Goal: Navigation & Orientation: Find specific page/section

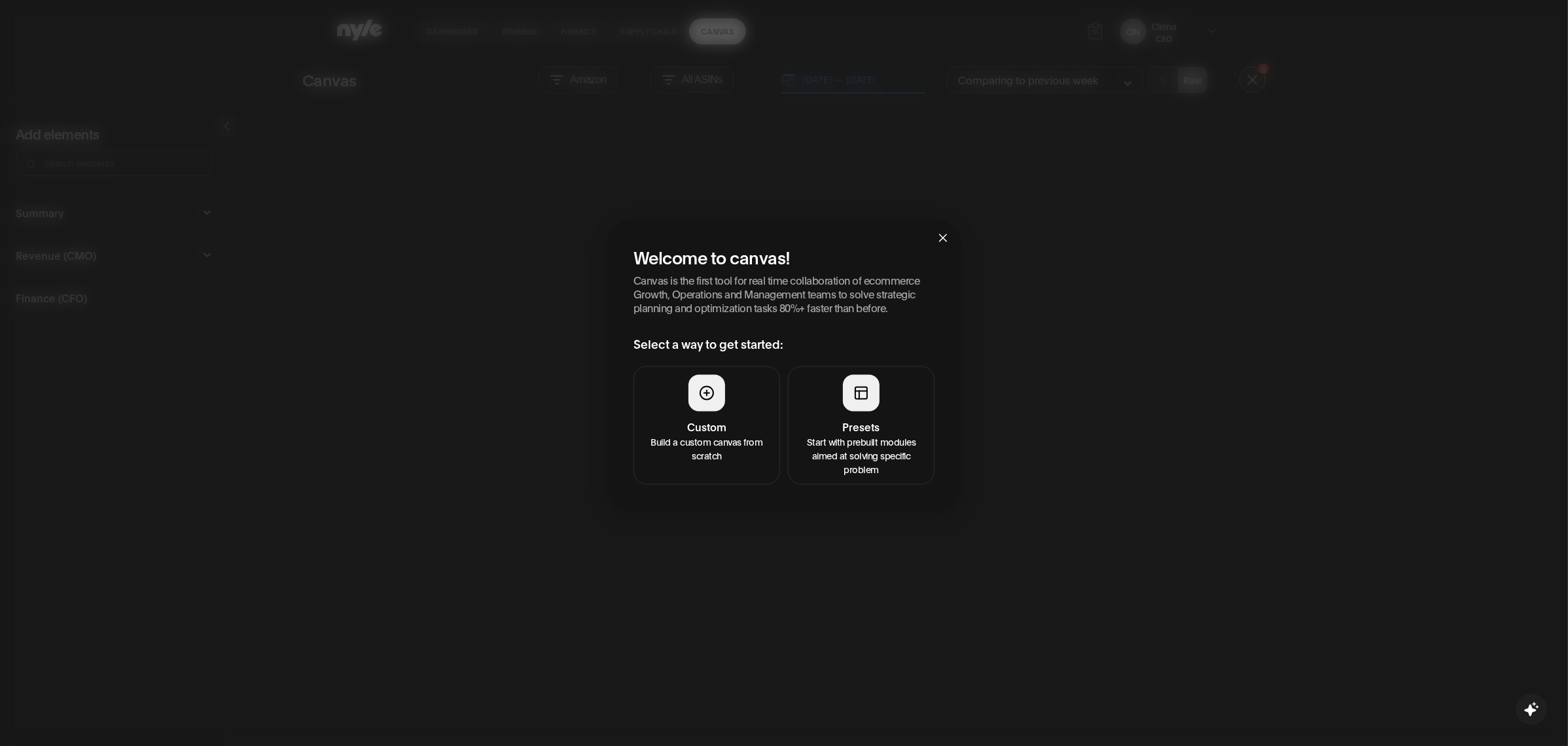
click at [948, 228] on span "Close" at bounding box center [942, 237] width 35 height 35
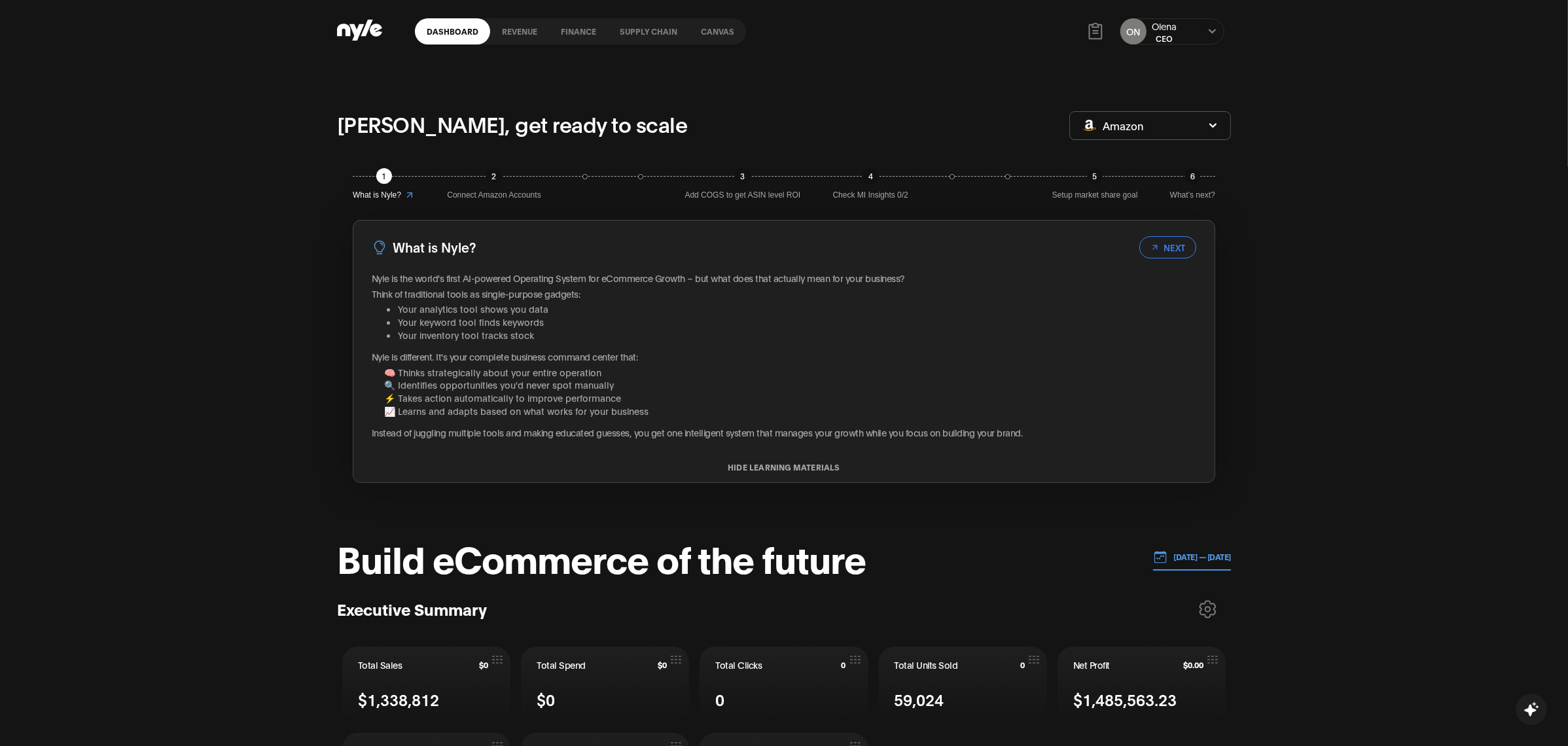
click at [517, 30] on button "Revenue" at bounding box center [520, 31] width 59 height 9
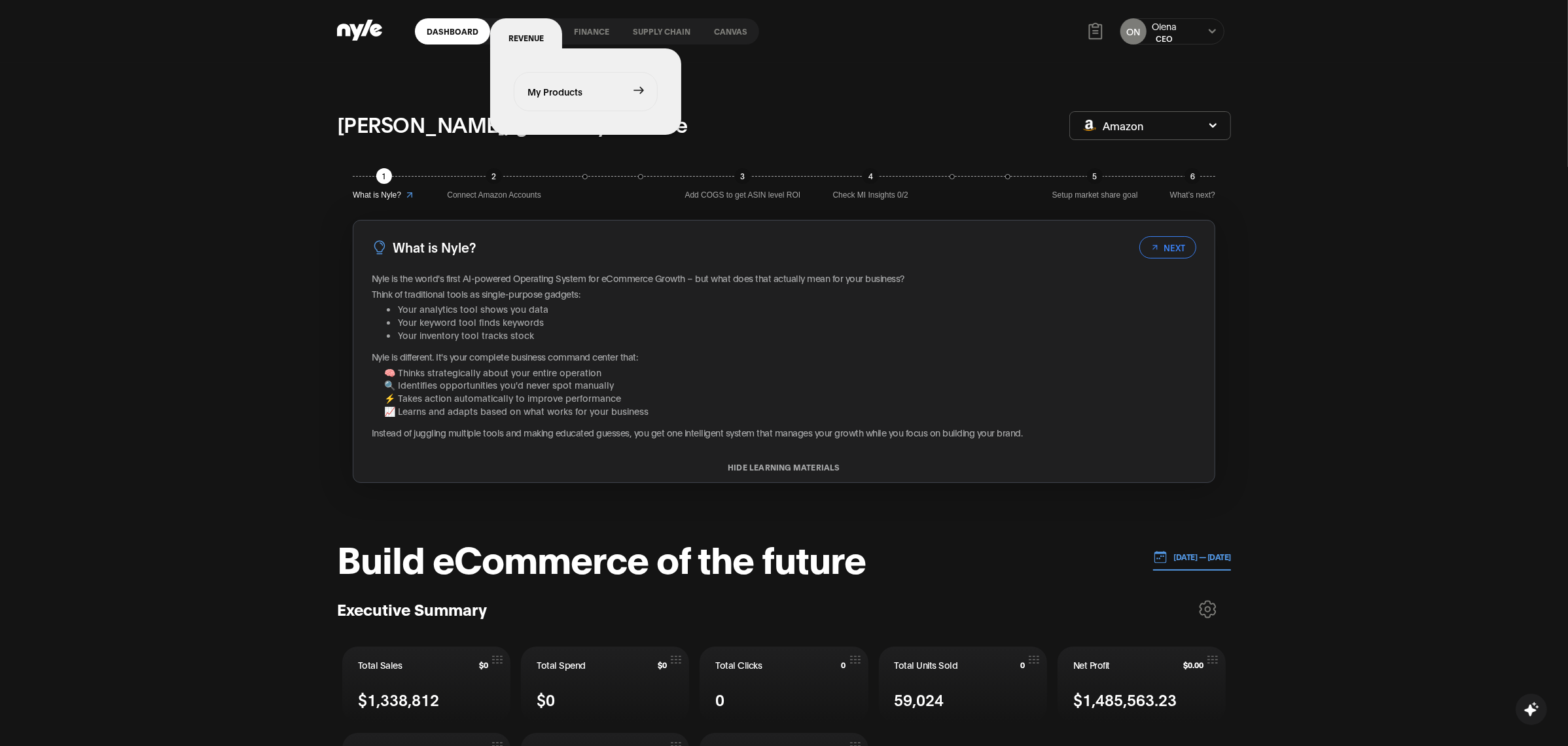
click at [545, 95] on link "My Products" at bounding box center [586, 91] width 143 height 38
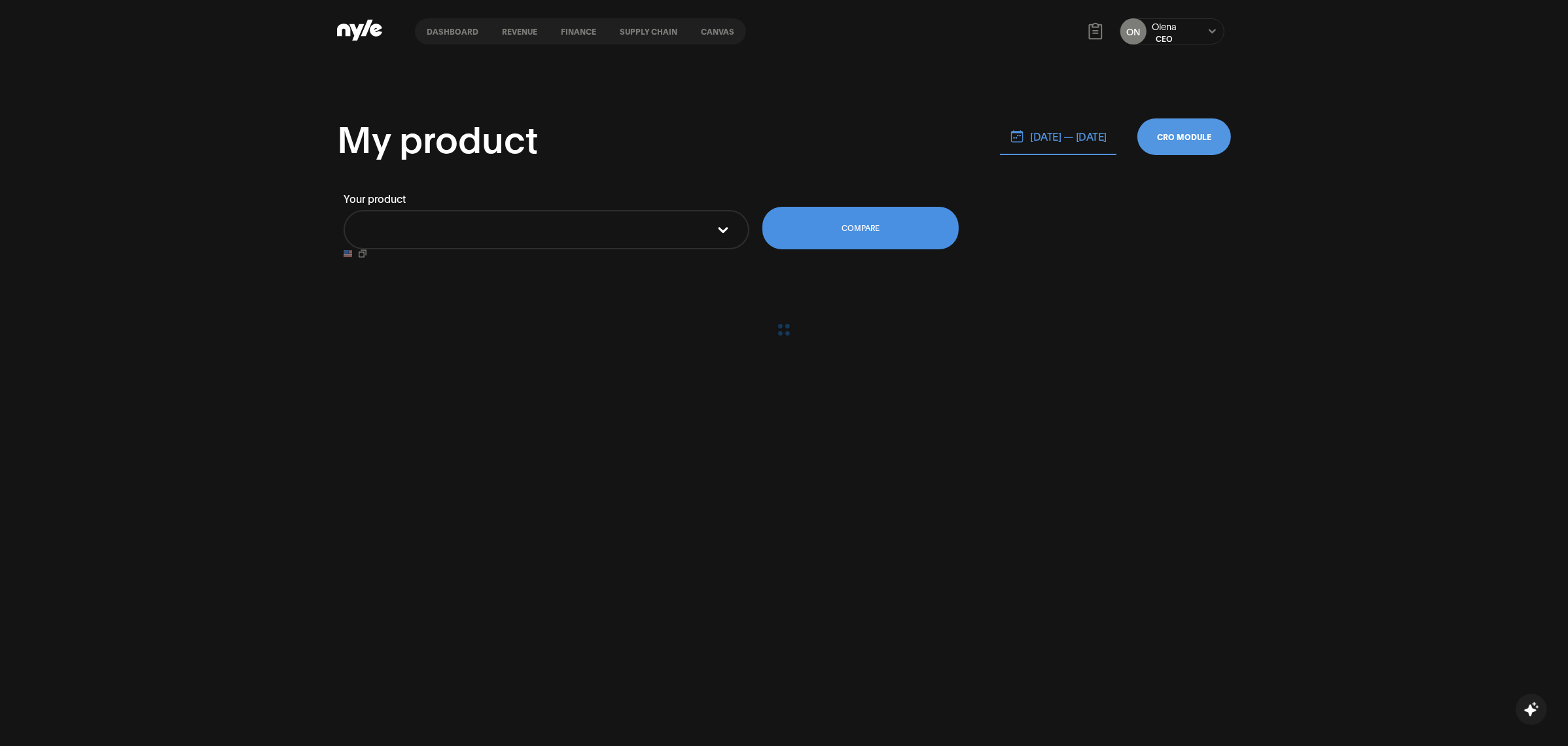
click at [532, 24] on nav "Dashboard Revenue finance Supply chain Canvas" at bounding box center [580, 32] width 331 height 26
click at [520, 27] on button "Revenue" at bounding box center [520, 31] width 59 height 9
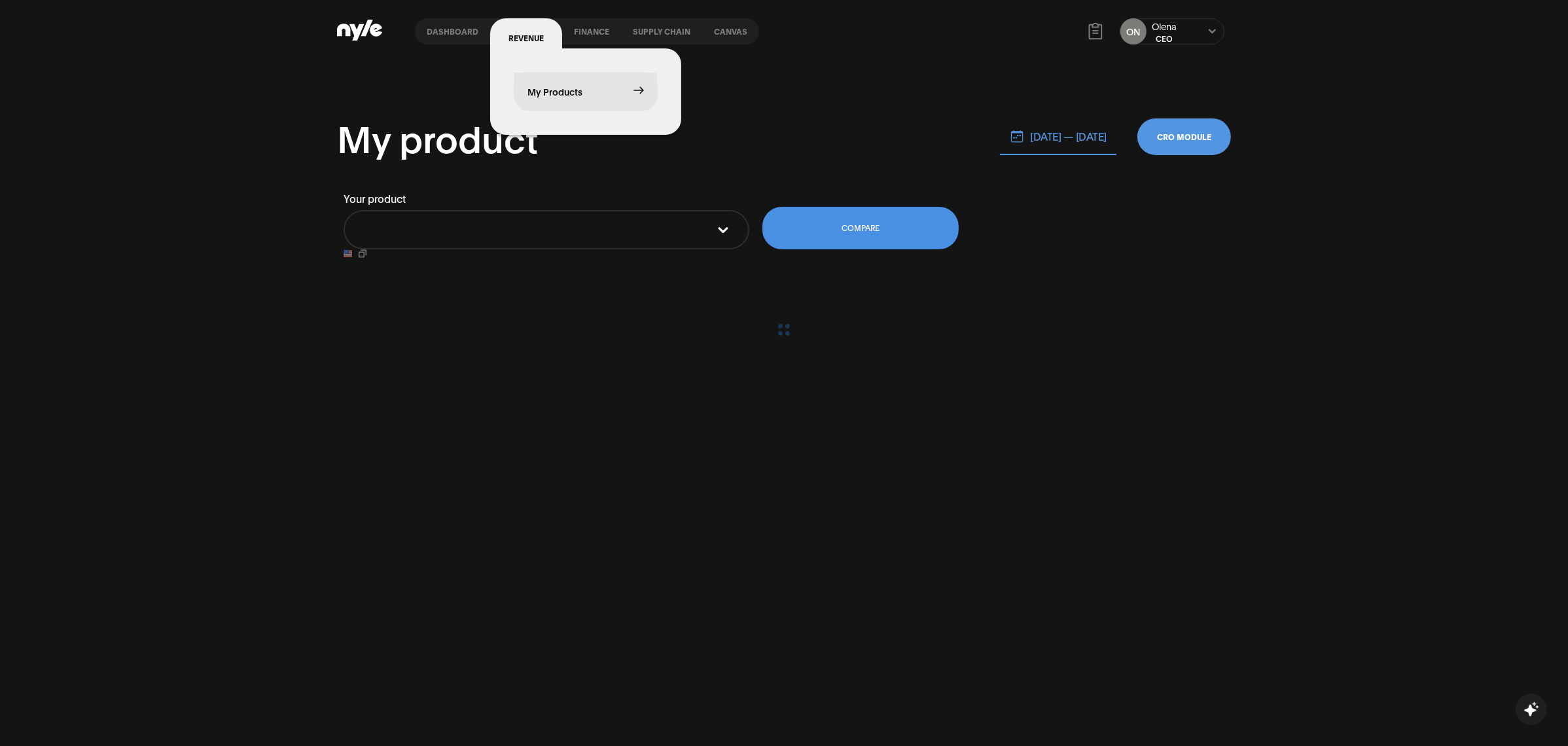
click at [805, 69] on div "My product 10.08.2025 — 10.15.2025 CRO MODULE Your product COMPARE" at bounding box center [784, 436] width 1568 height 746
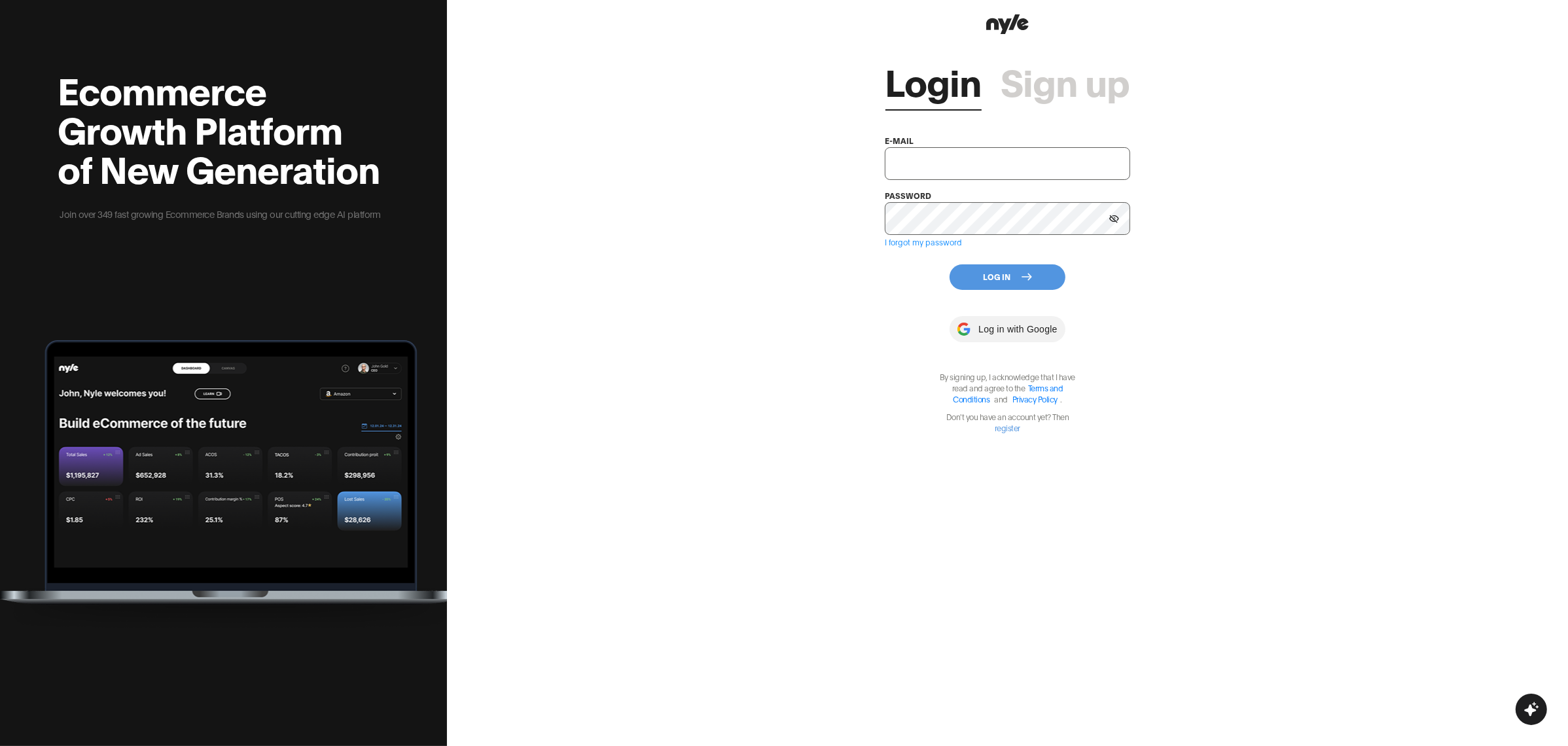
type input "[EMAIL_ADDRESS][PERSON_NAME]"
click at [985, 272] on button "Log In" at bounding box center [1007, 277] width 116 height 26
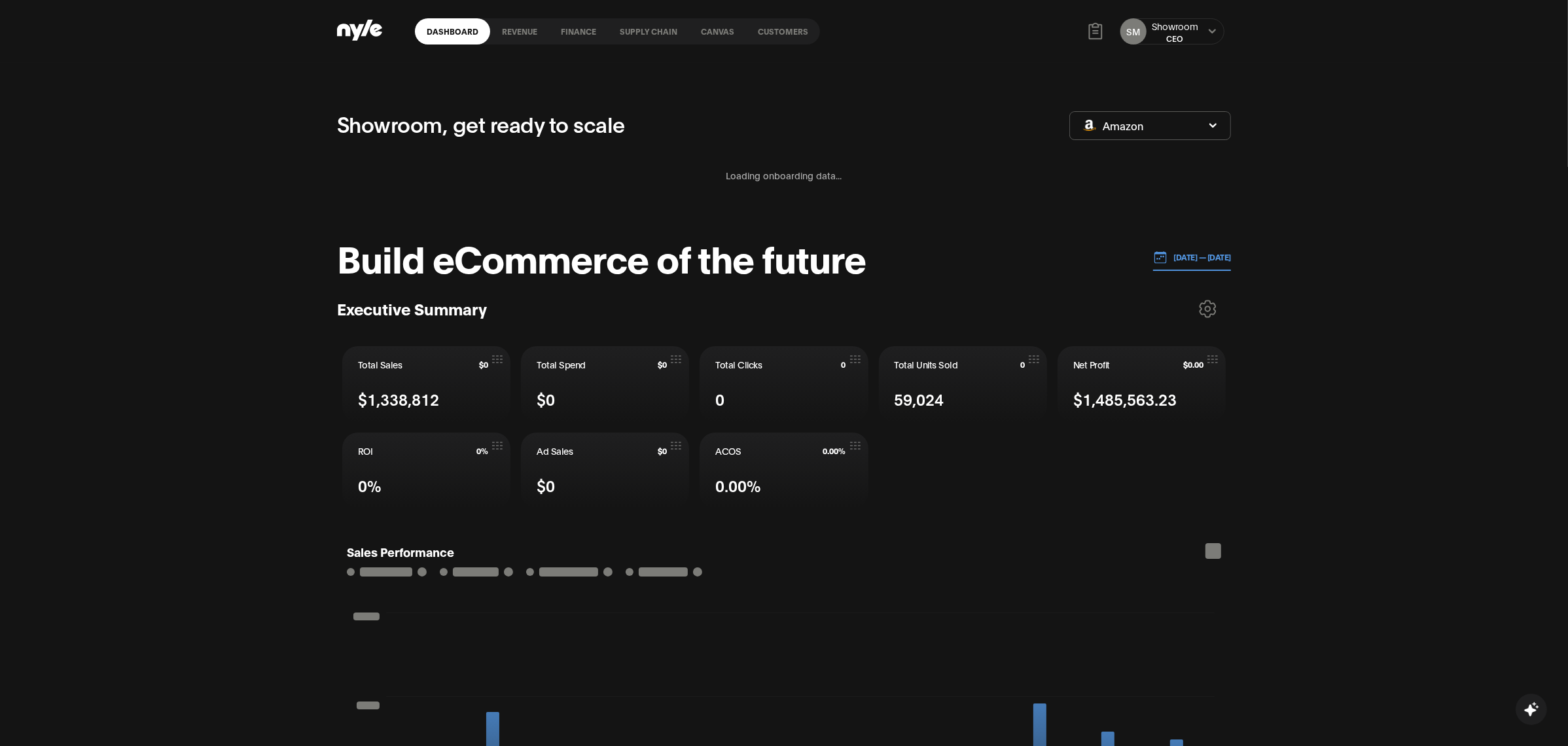
click at [783, 27] on link "Customers" at bounding box center [782, 32] width 74 height 26
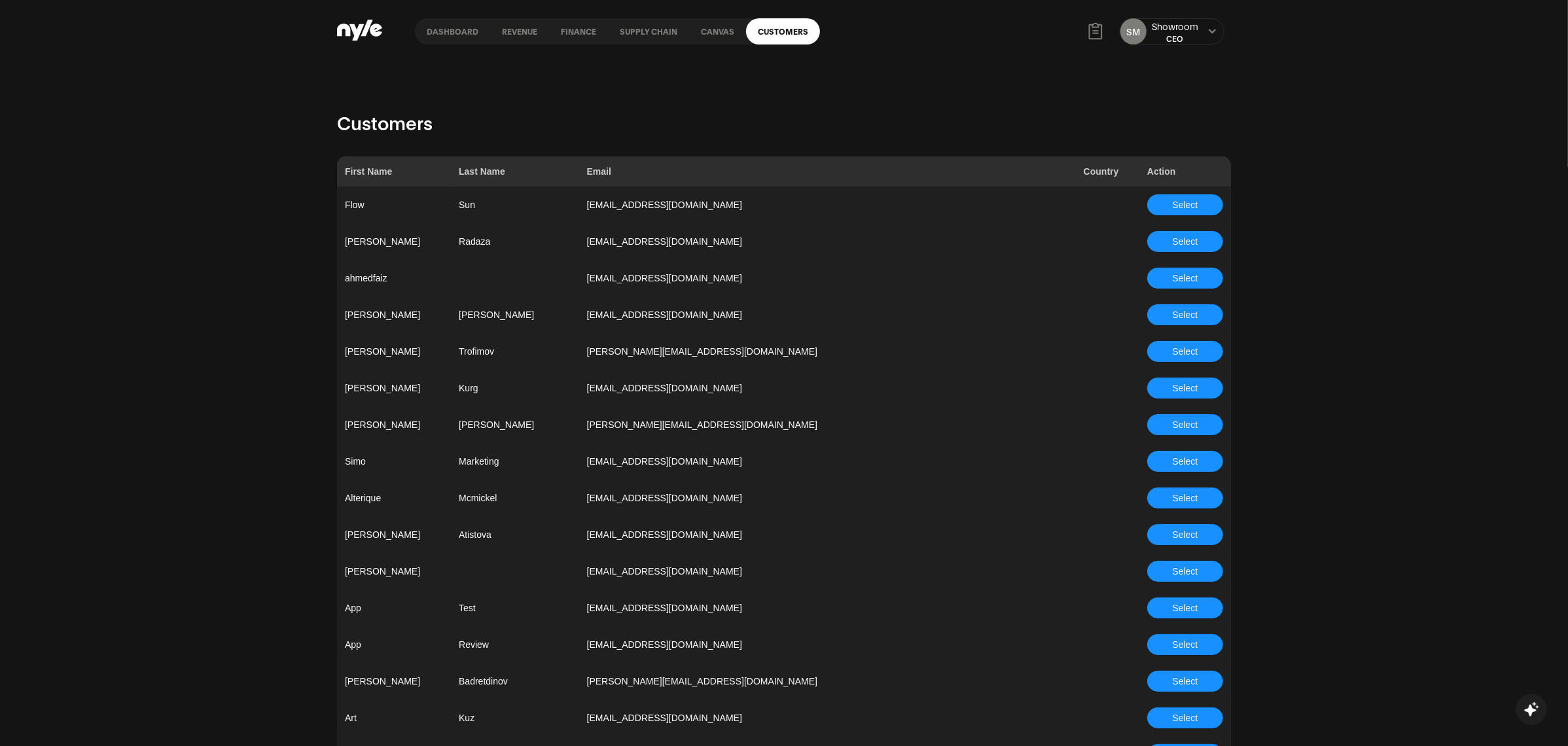
scroll to position [3753, 0]
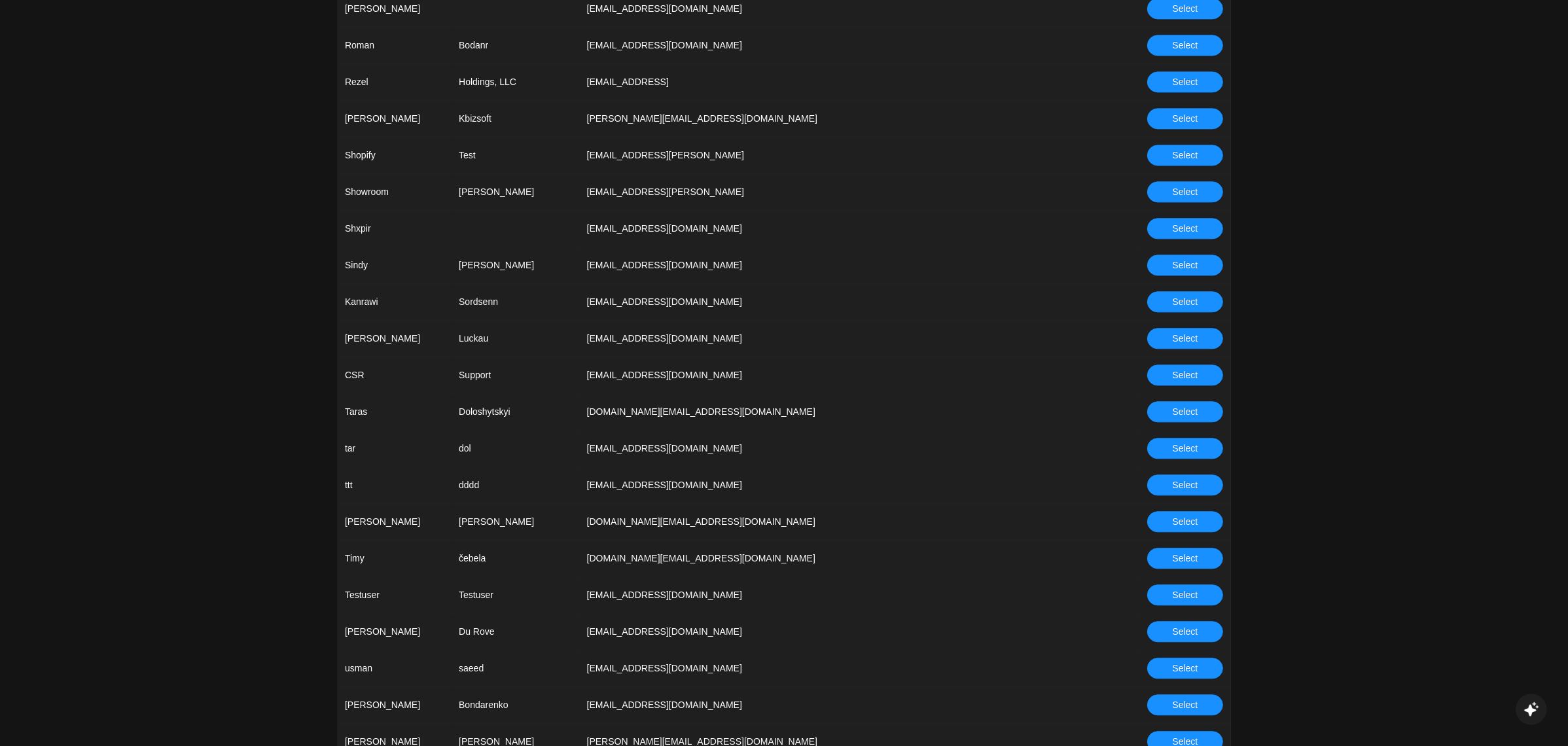
click at [1182, 370] on span "Select" at bounding box center [1186, 375] width 26 height 14
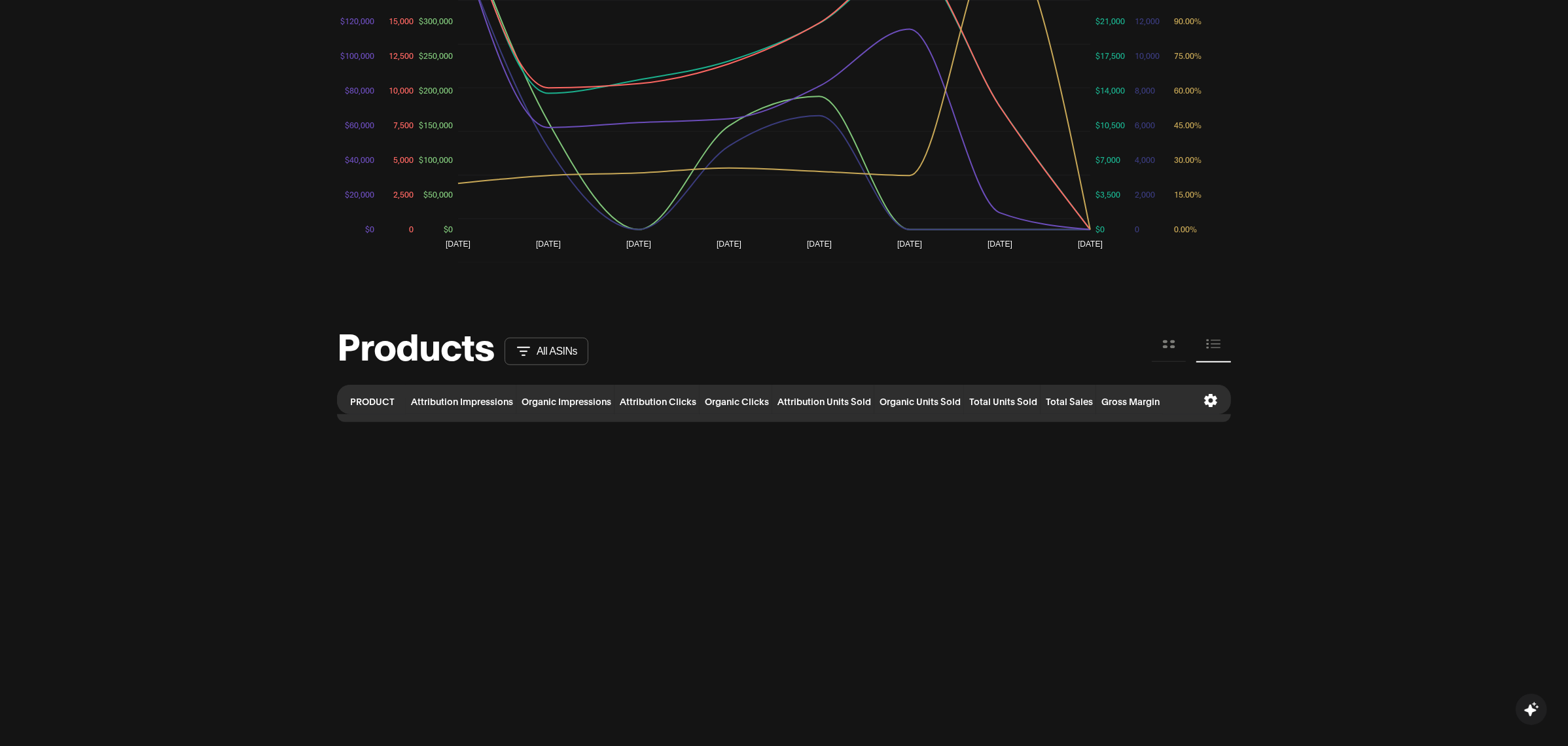
scroll to position [1574, 0]
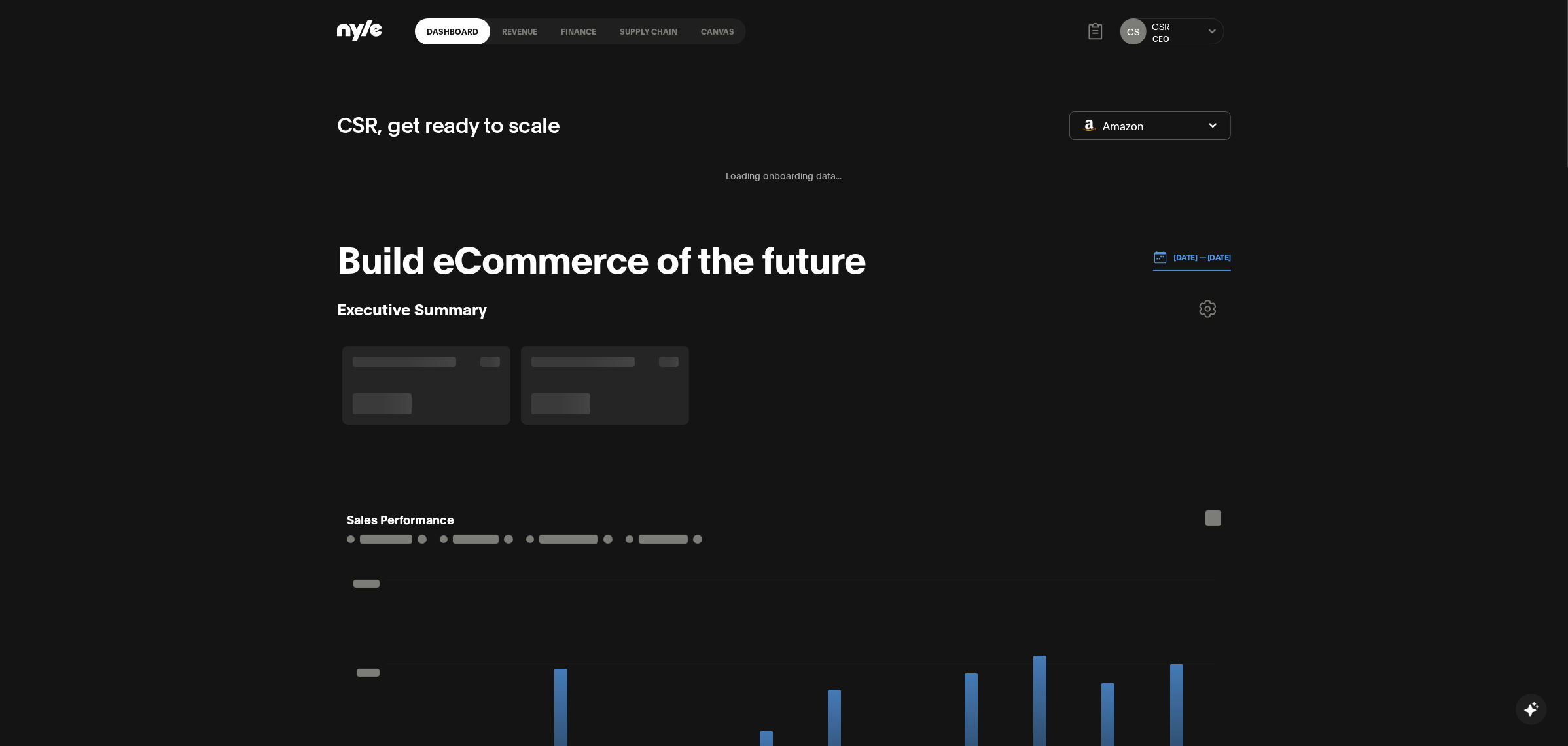
click at [643, 32] on link "Supply chain" at bounding box center [648, 32] width 81 height 26
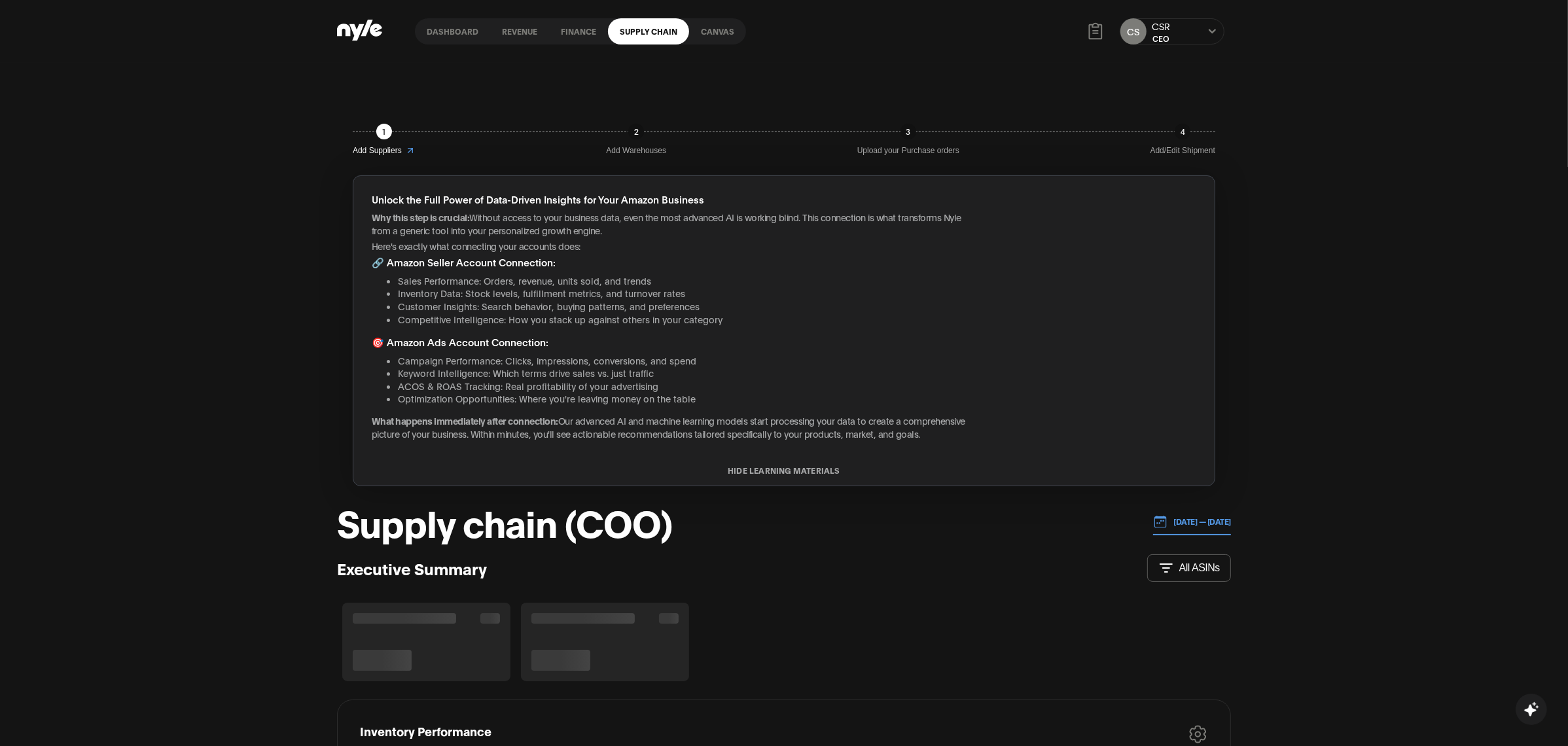
click at [1198, 45] on div "CS CSR CEO" at bounding box center [1172, 31] width 118 height 39
click at [1186, 36] on div "CS CSR CEO" at bounding box center [1172, 32] width 105 height 26
click at [1123, 28] on button "CS" at bounding box center [1133, 32] width 26 height 26
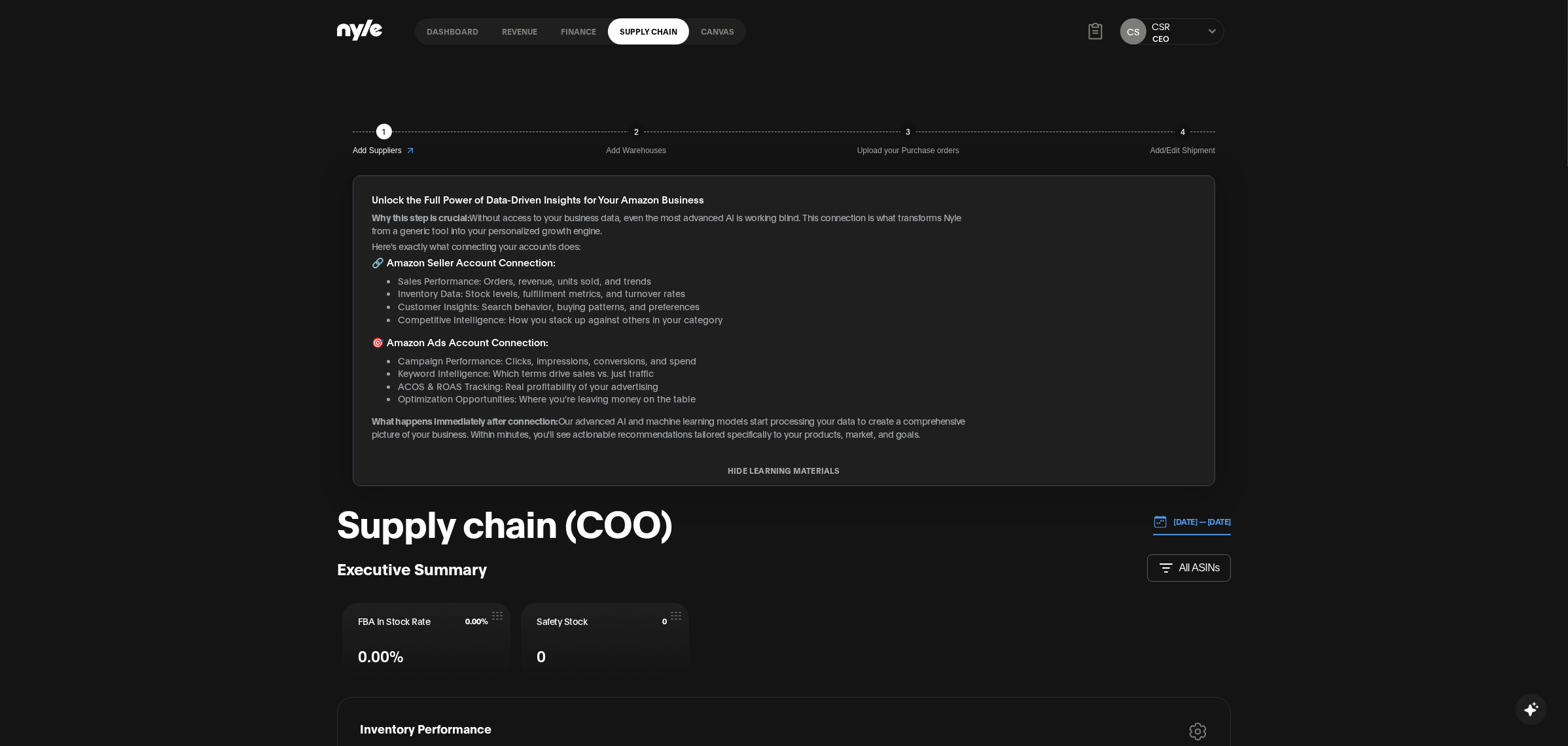
click at [1091, 34] on icon at bounding box center [1095, 31] width 19 height 19
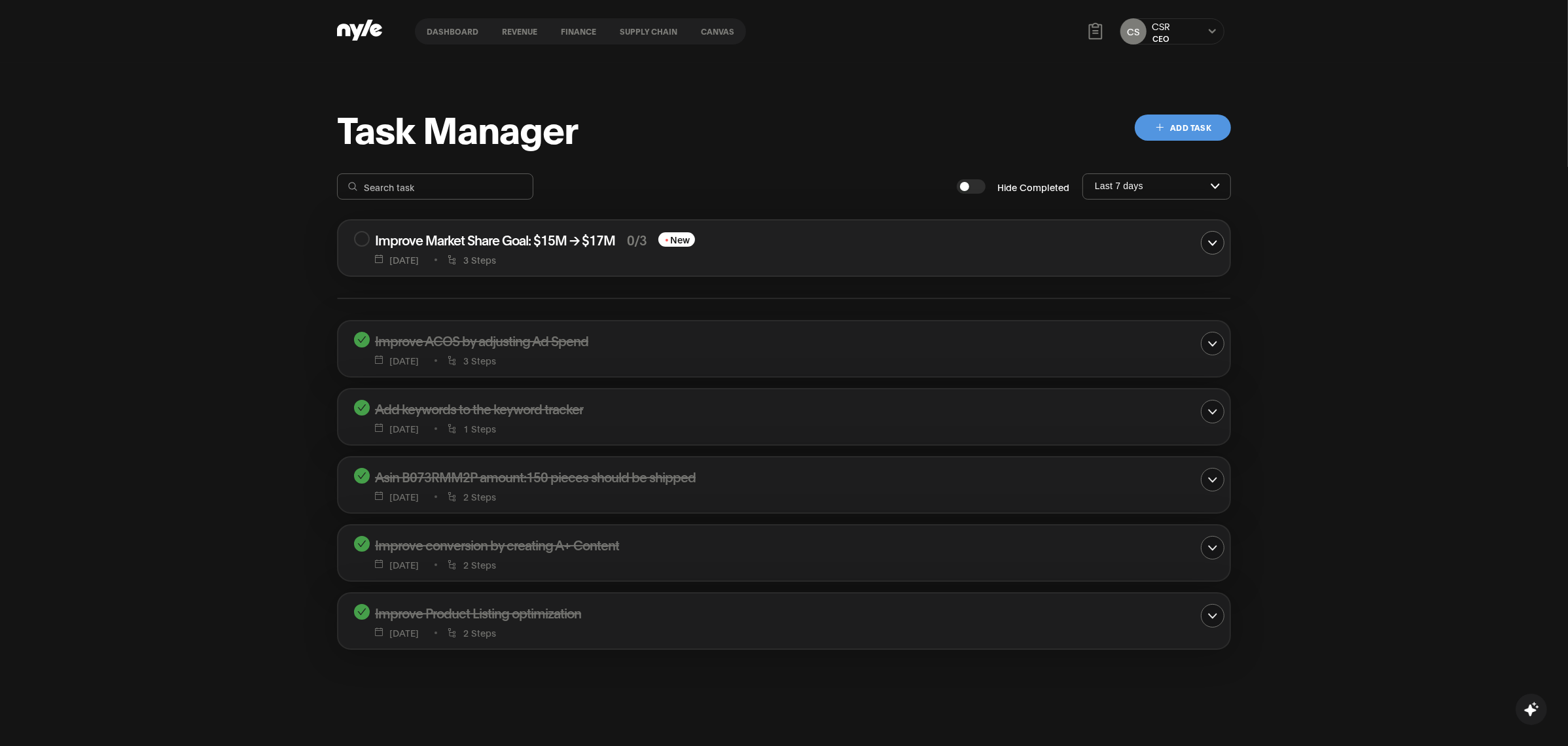
click at [1091, 34] on icon at bounding box center [1095, 31] width 19 height 19
click at [1208, 31] on icon at bounding box center [1212, 31] width 9 height 8
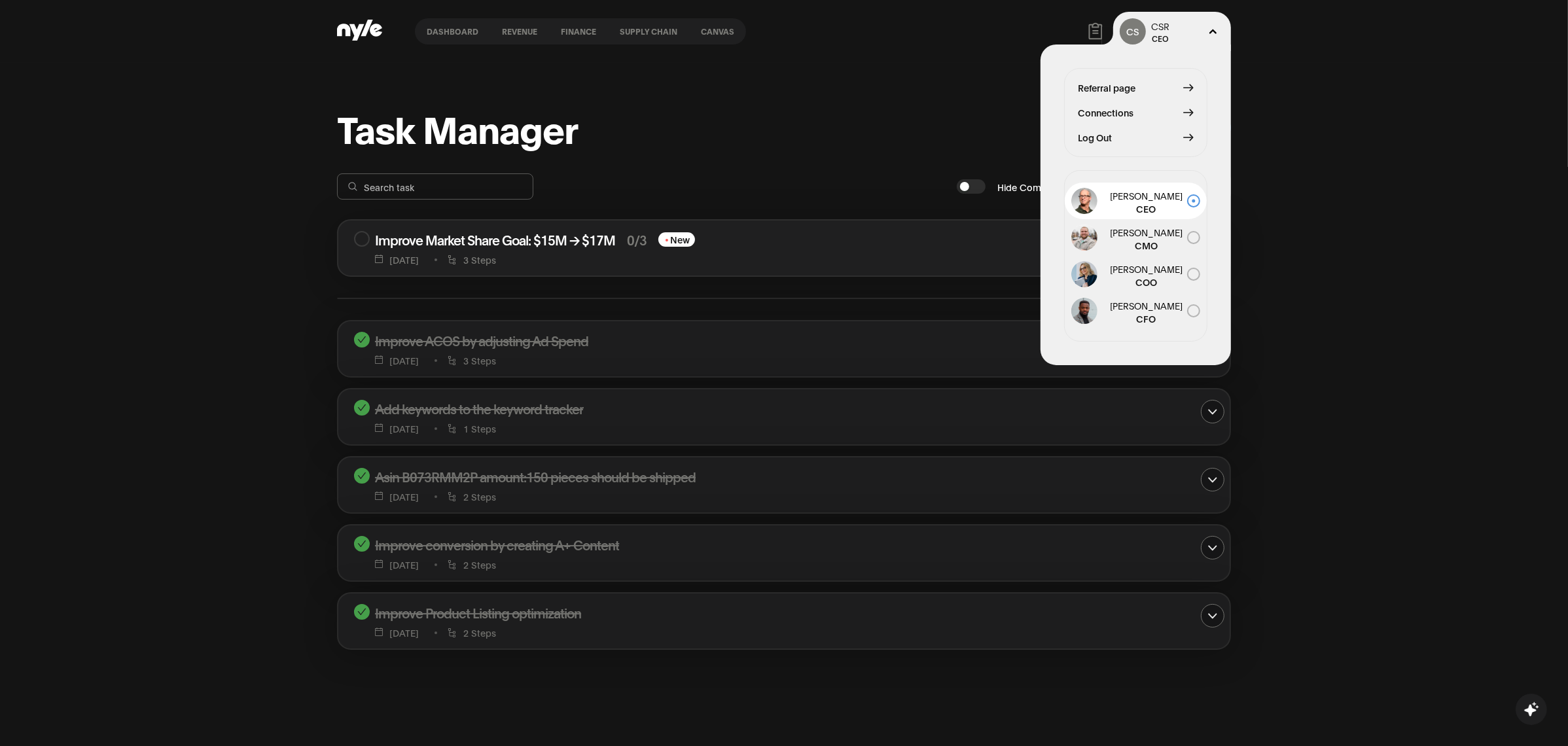
click at [1318, 90] on div "Task Manager Add Task Hide Completed Last 7 days Improve Market Share Goal: $15…" at bounding box center [784, 436] width 1568 height 746
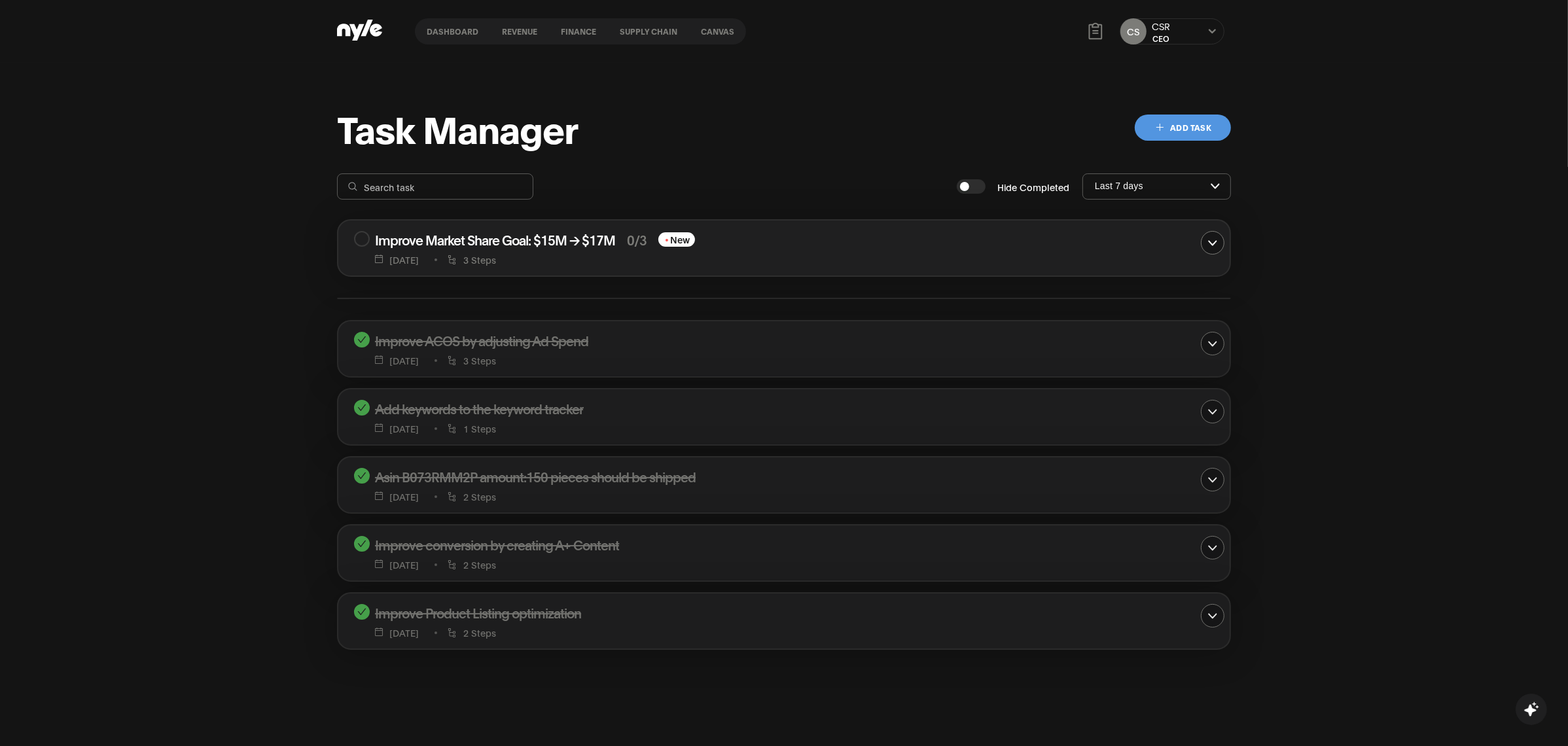
click at [1201, 115] on button "Add Task" at bounding box center [1183, 128] width 96 height 26
click at [1184, 31] on div "CS CSR CEO" at bounding box center [1172, 32] width 105 height 26
click at [1317, 163] on div "Task Manager Add Task Hide Completed Last 7 days Improve Market Share Goal: $15…" at bounding box center [784, 436] width 1568 height 746
click at [716, 34] on link "Canvas" at bounding box center [717, 32] width 57 height 26
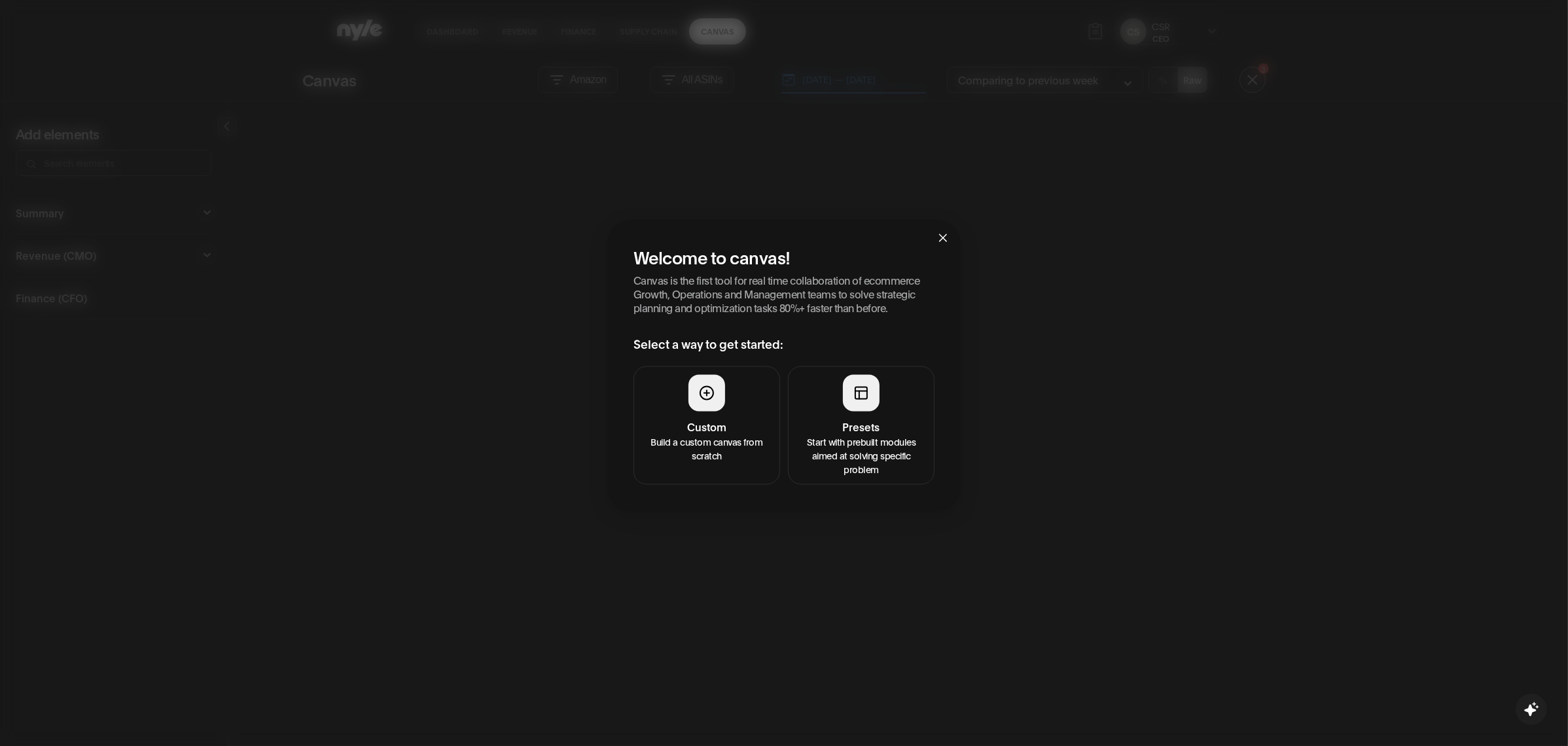
click at [939, 241] on icon "close" at bounding box center [942, 238] width 8 height 8
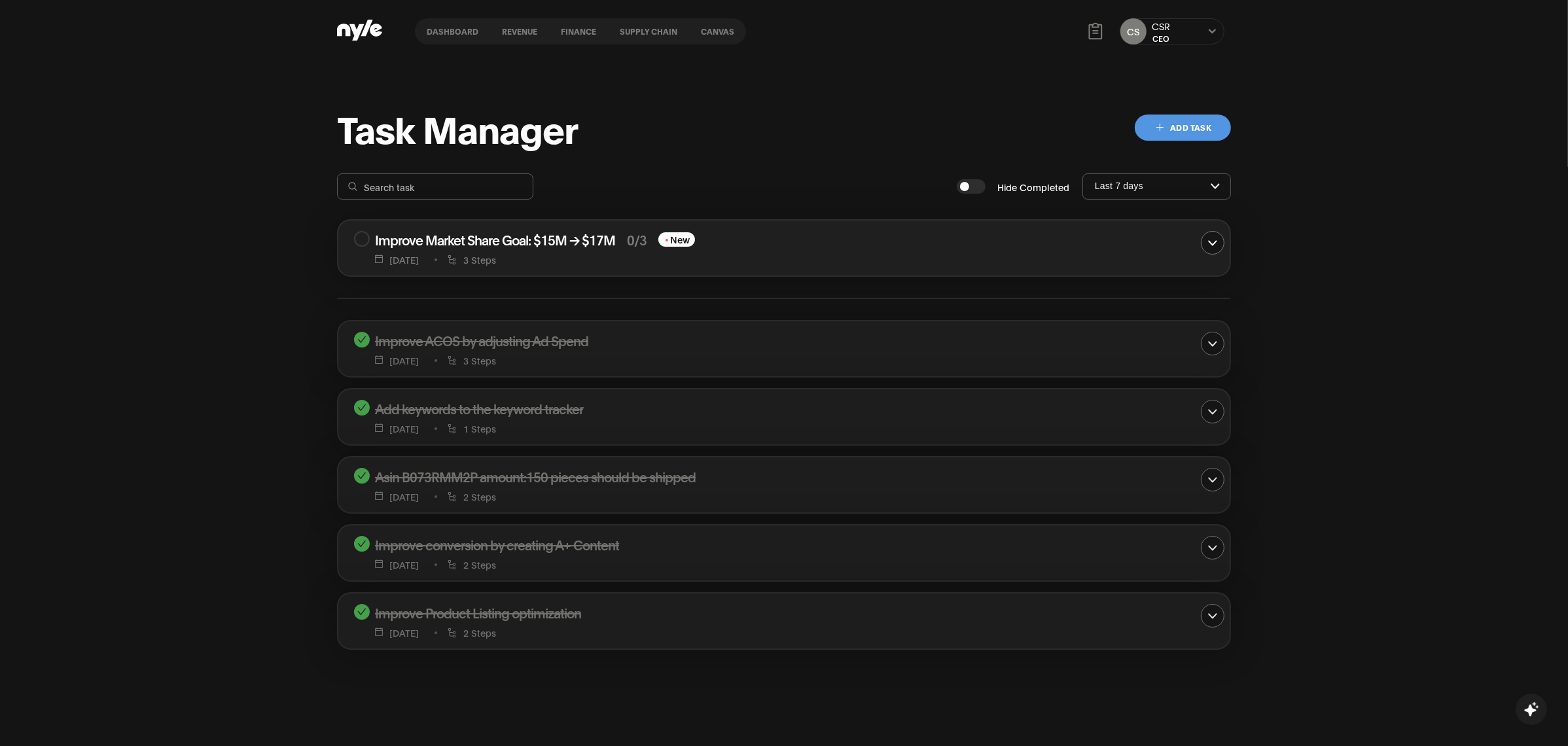
click at [1206, 29] on button at bounding box center [1211, 31] width 11 height 11
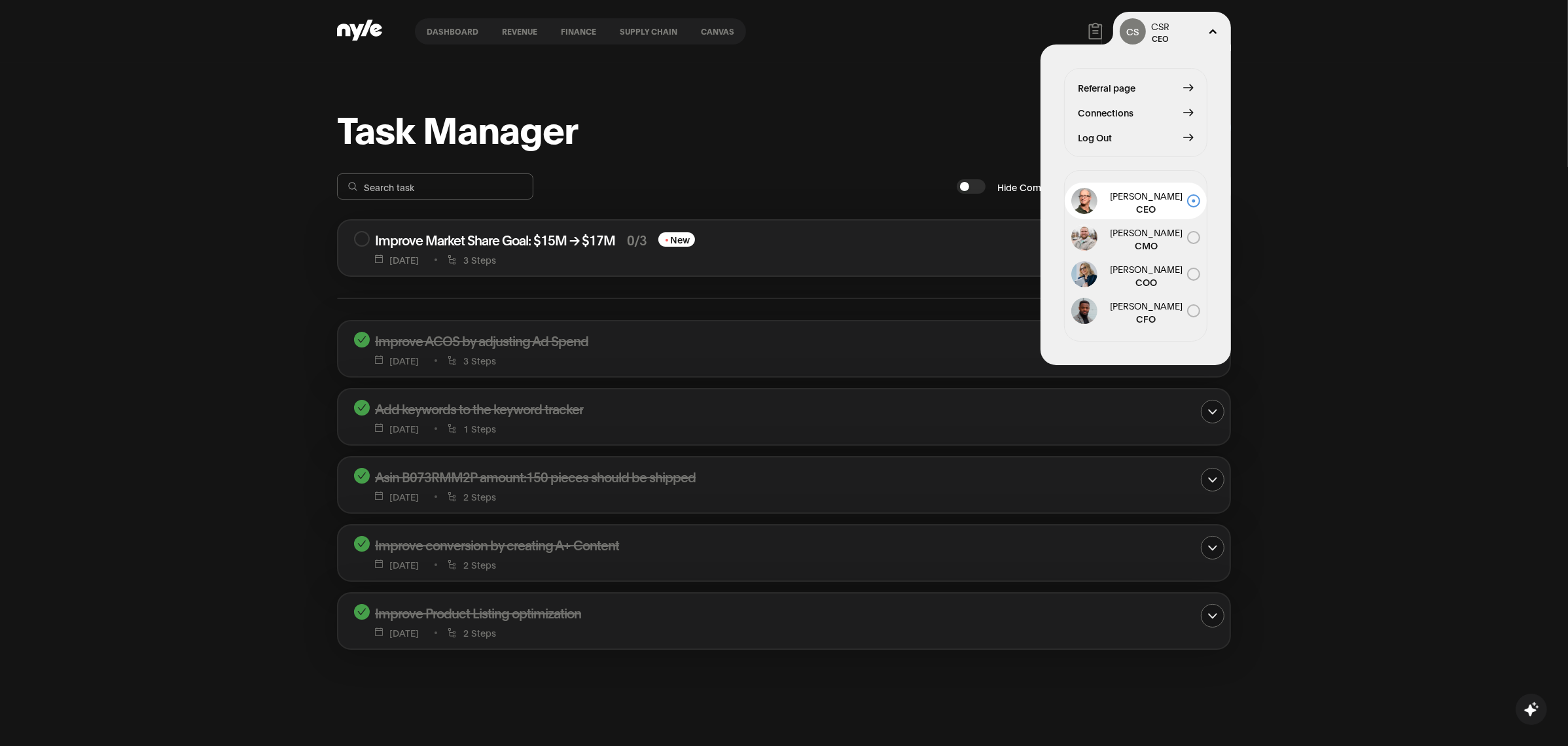
click at [1130, 110] on span "Connections" at bounding box center [1106, 113] width 56 height 14
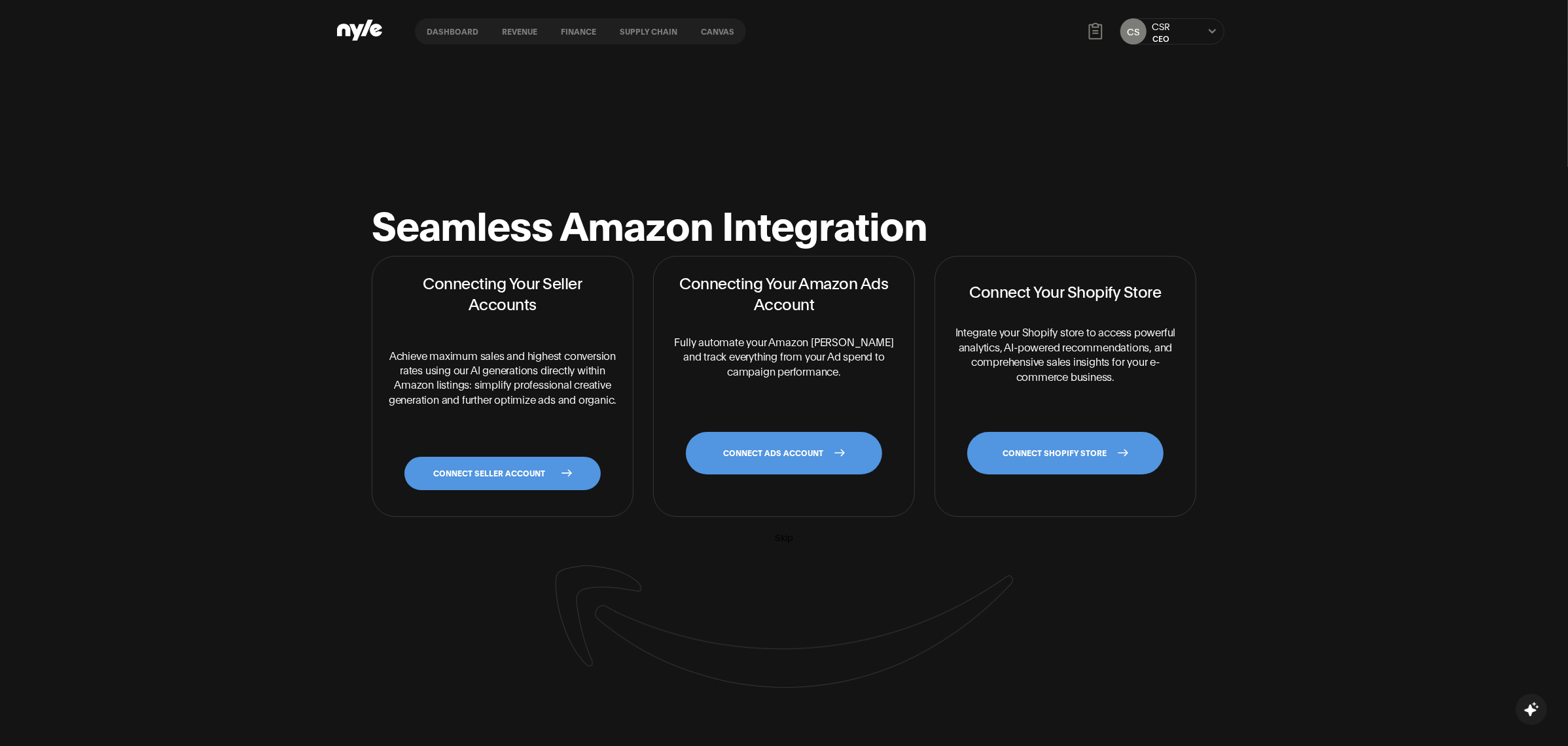
click at [1198, 36] on div "CS CSR CEO" at bounding box center [1172, 32] width 105 height 26
click at [1206, 32] on div "CS CSR CEO" at bounding box center [1172, 32] width 105 height 26
click at [1218, 32] on div "CS CSR CEO" at bounding box center [1172, 32] width 105 height 26
click at [1213, 31] on icon at bounding box center [1211, 31] width 7 height 4
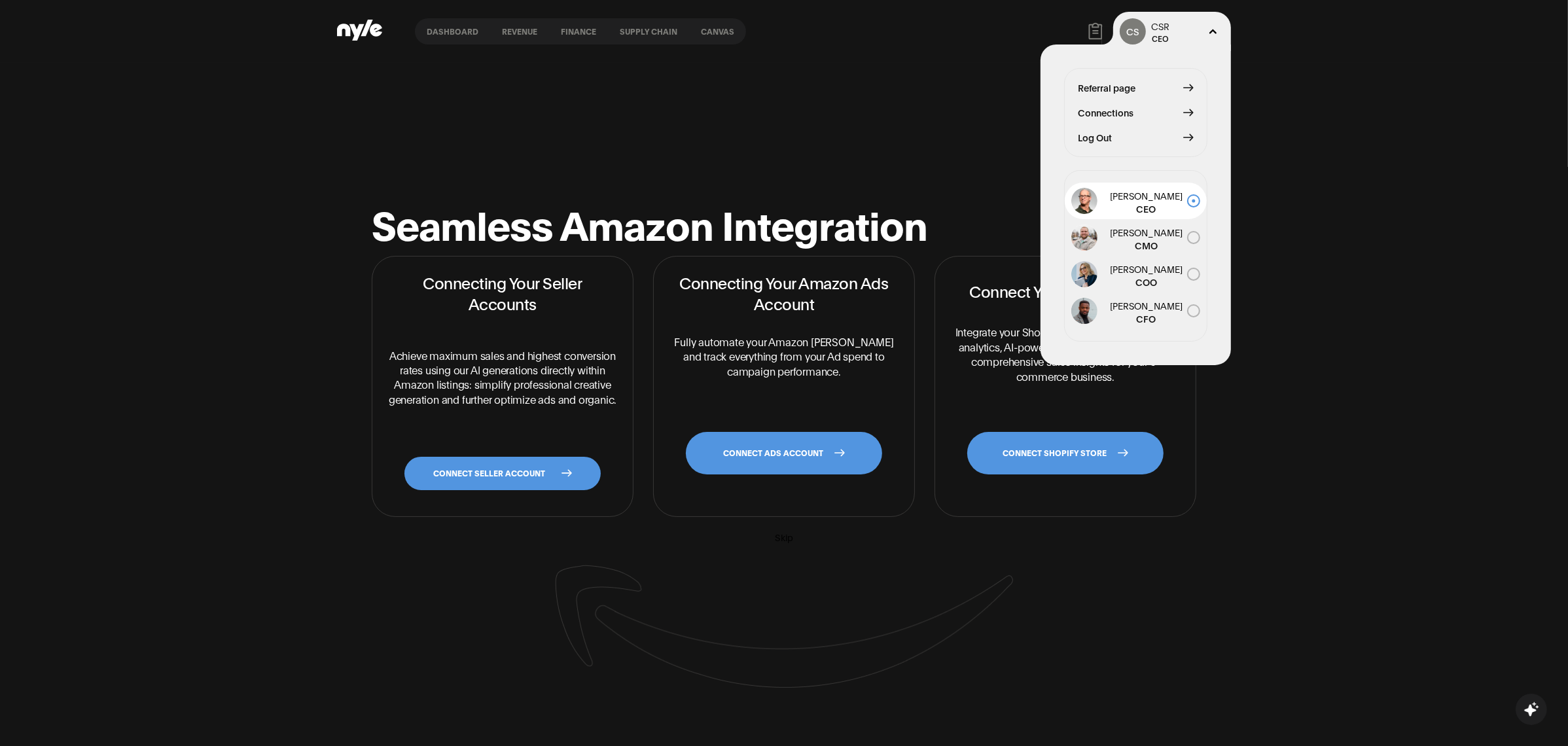
click at [1123, 85] on span "Referral page" at bounding box center [1107, 88] width 57 height 14
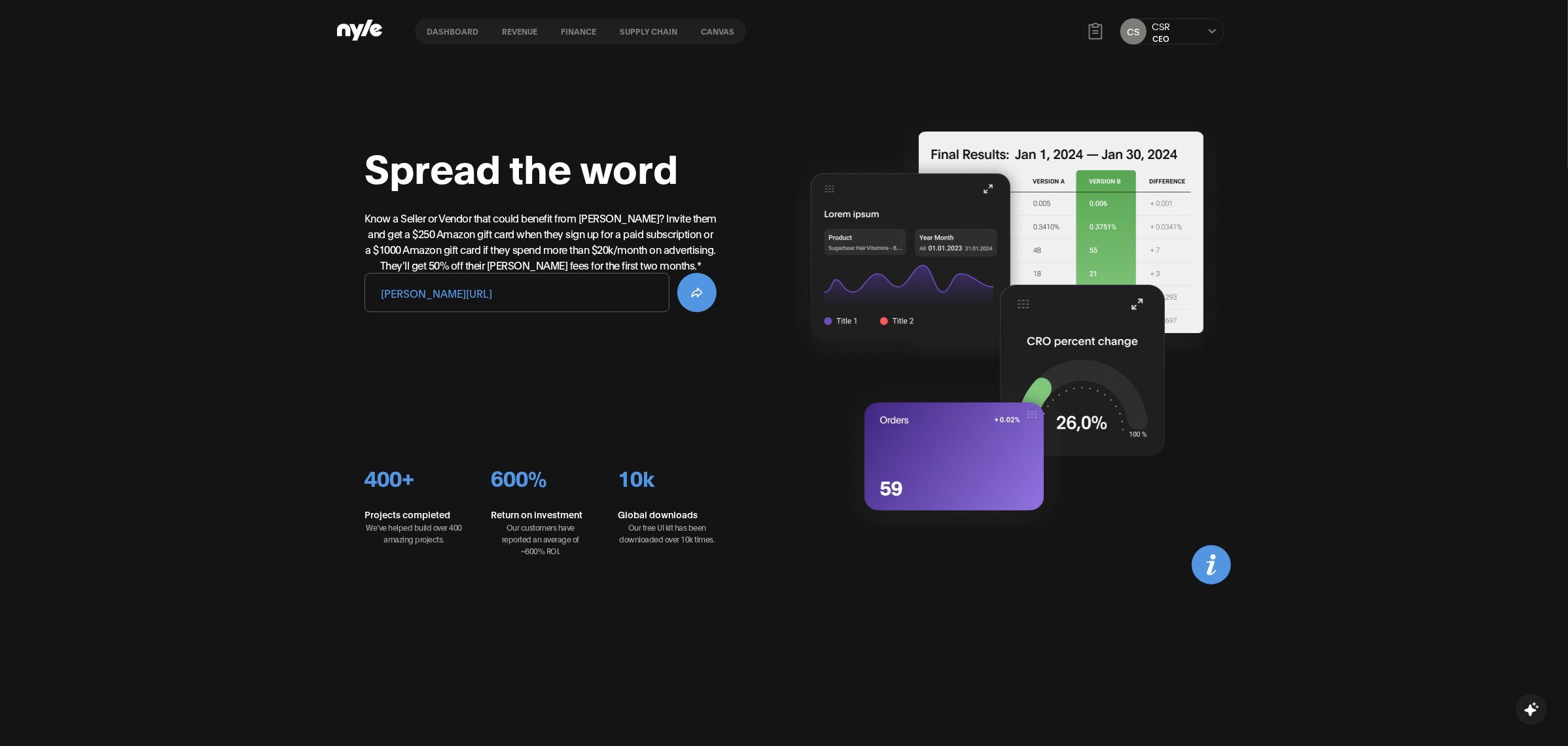
click at [591, 27] on link "finance" at bounding box center [578, 32] width 59 height 26
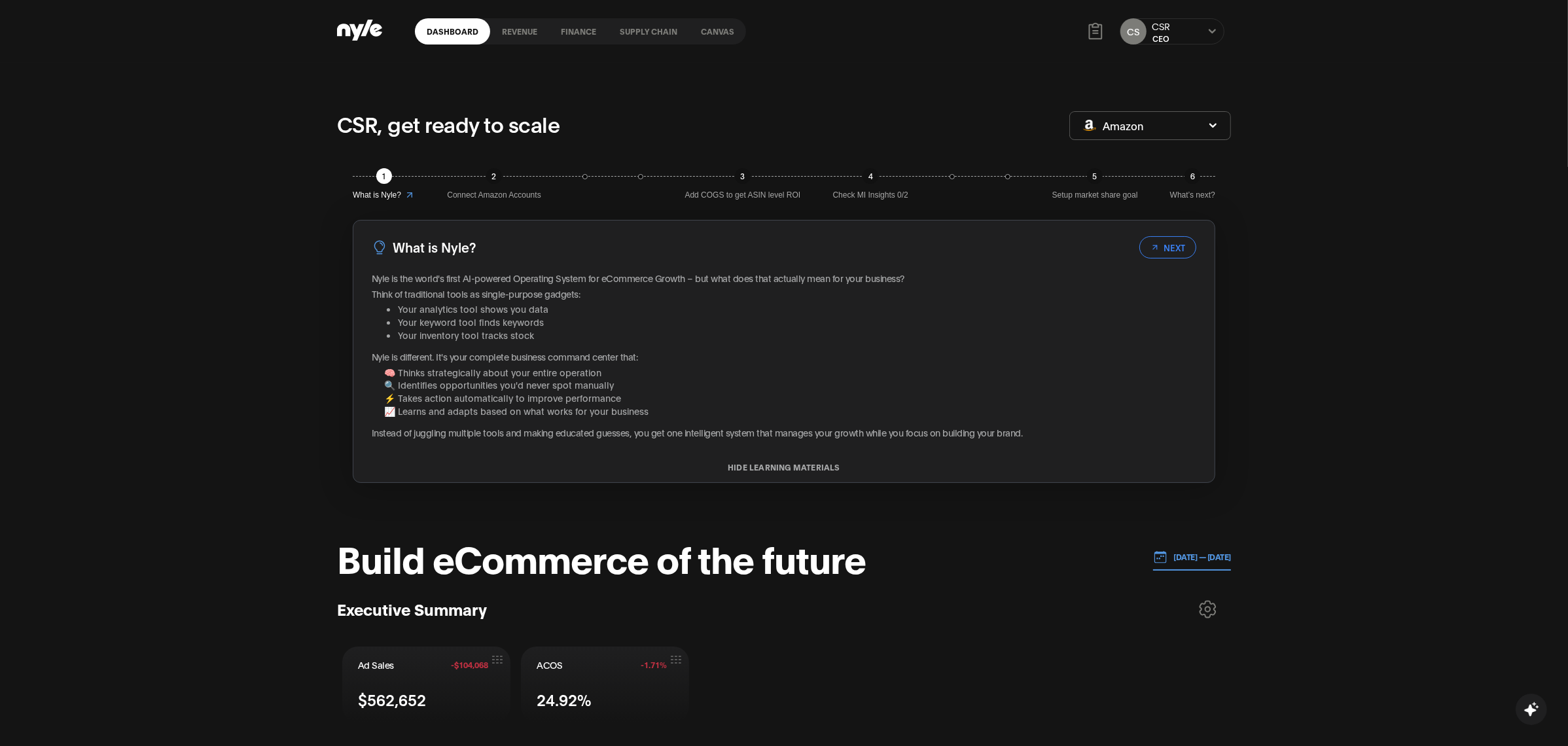
click at [349, 29] on icon at bounding box center [344, 29] width 13 height 12
click at [360, 32] on icon at bounding box center [357, 32] width 15 height 17
